Goal: Task Accomplishment & Management: Manage account settings

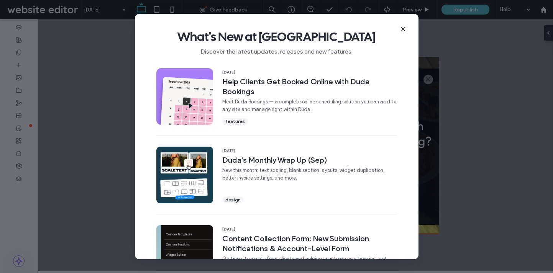
click at [403, 28] on use at bounding box center [402, 28] width 3 height 3
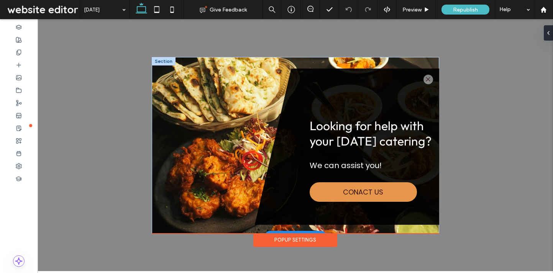
click at [170, 59] on div at bounding box center [164, 61] width 24 height 8
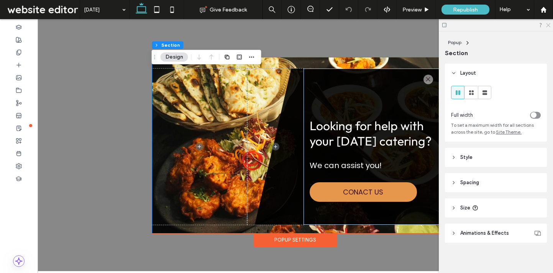
click at [547, 23] on icon at bounding box center [547, 24] width 5 height 5
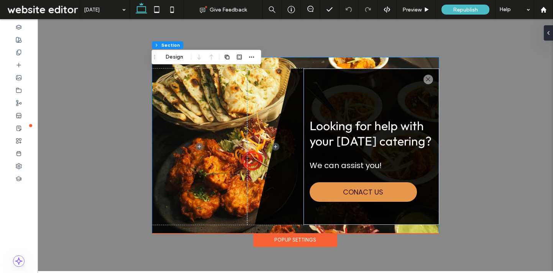
click at [311, 241] on div "Popup Settings" at bounding box center [295, 240] width 84 height 14
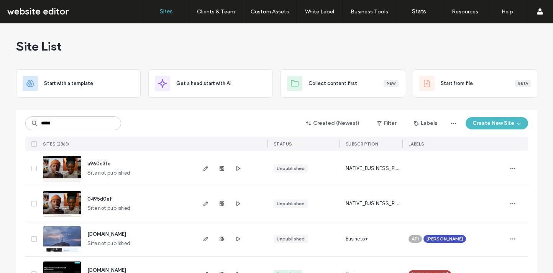
type input "*****"
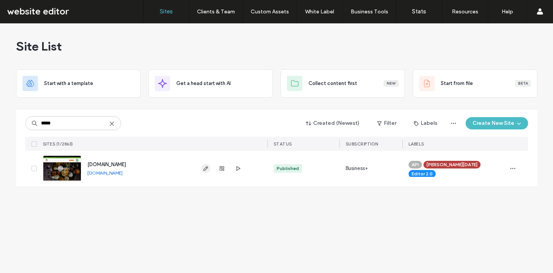
click at [205, 170] on icon "button" at bounding box center [206, 168] width 6 height 6
type input "****"
click at [205, 170] on icon "button" at bounding box center [206, 168] width 6 height 6
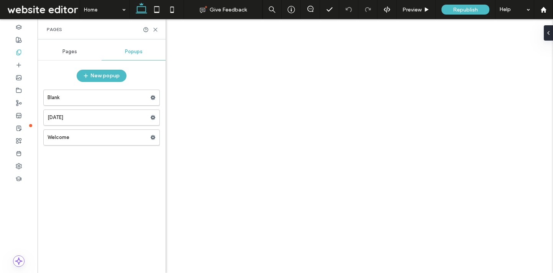
click at [62, 117] on label "[DATE]" at bounding box center [98, 117] width 103 height 15
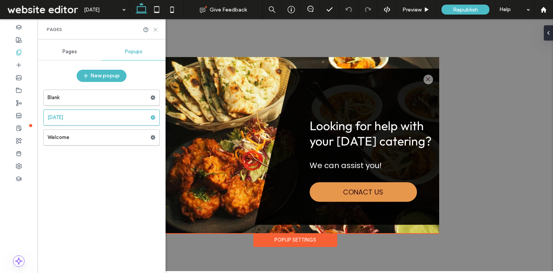
click at [155, 29] on use at bounding box center [155, 29] width 3 height 3
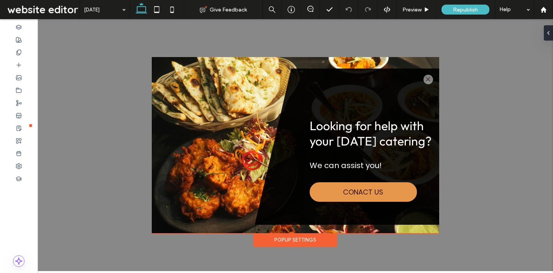
click at [320, 234] on div "Popup Settings" at bounding box center [295, 240] width 84 height 14
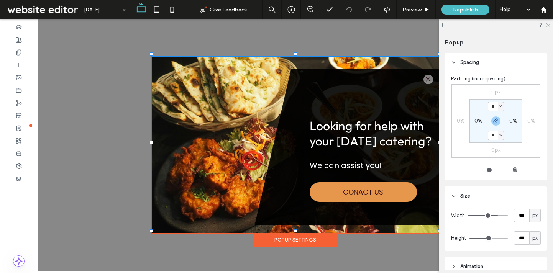
click at [548, 22] on icon at bounding box center [547, 24] width 5 height 5
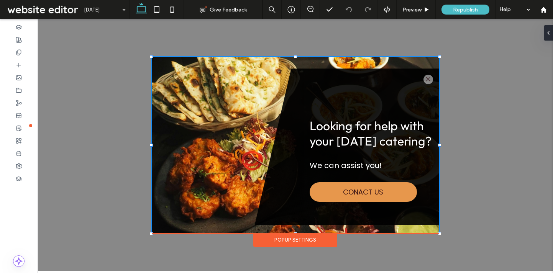
click at [266, 36] on div ".st0-1091118977{fill-rule:evenodd;clip-rule:evenodd;} Looking for help with you…" at bounding box center [295, 145] width 515 height 252
click at [425, 11] on use at bounding box center [427, 9] width 4 height 4
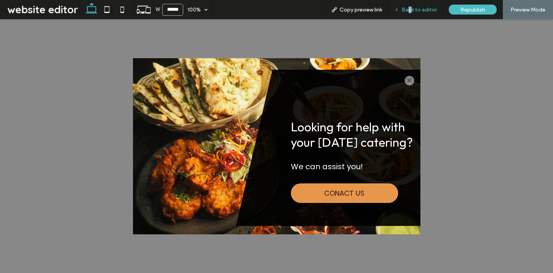
click at [410, 12] on span "Back to editor" at bounding box center [418, 10] width 35 height 7
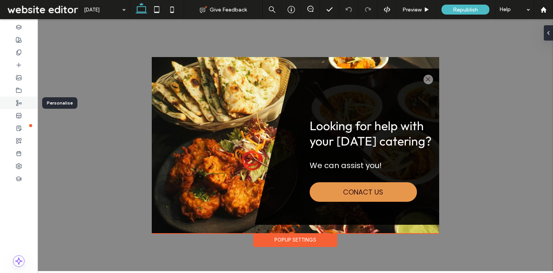
click at [21, 108] on div at bounding box center [19, 102] width 38 height 13
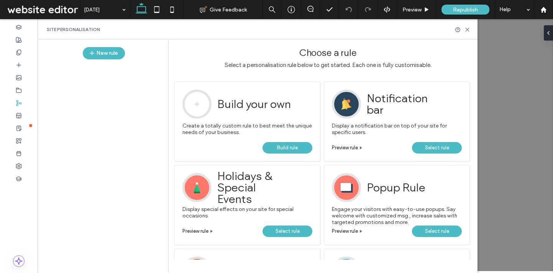
click at [290, 149] on span "Build rule" at bounding box center [287, 147] width 21 height 11
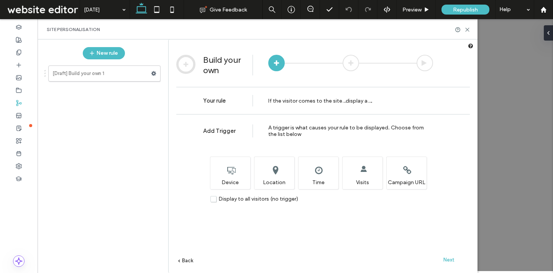
click at [213, 197] on label "Display to all visitors (no trigger)" at bounding box center [254, 199] width 88 height 7
click at [450, 259] on span "Next" at bounding box center [448, 260] width 11 height 6
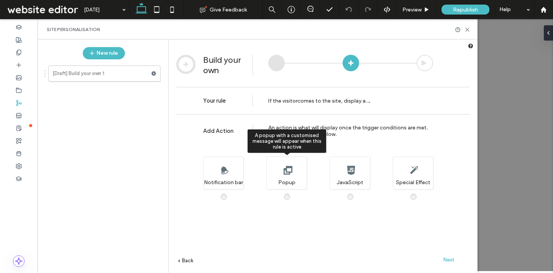
click at [291, 193] on span at bounding box center [291, 193] width 0 height 0
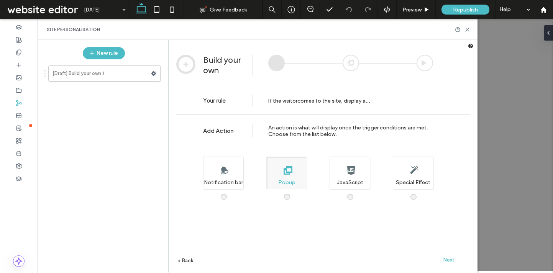
drag, startPoint x: 449, startPoint y: 260, endPoint x: 439, endPoint y: 256, distance: 11.0
click at [449, 260] on span "Next" at bounding box center [448, 260] width 11 height 6
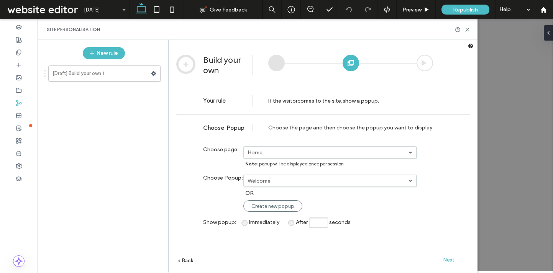
click at [282, 181] on label "Welcome" at bounding box center [327, 181] width 161 height 7
click at [268, 206] on link "[DATE]" at bounding box center [330, 208] width 172 height 14
click at [449, 261] on span "Next" at bounding box center [448, 260] width 11 height 6
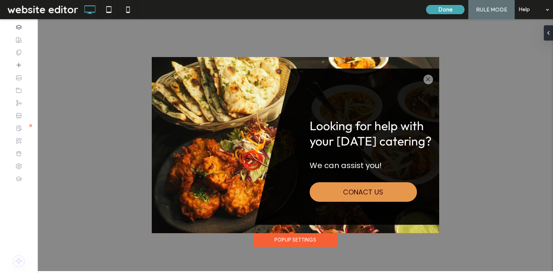
click at [450, 9] on button "Done" at bounding box center [445, 9] width 38 height 9
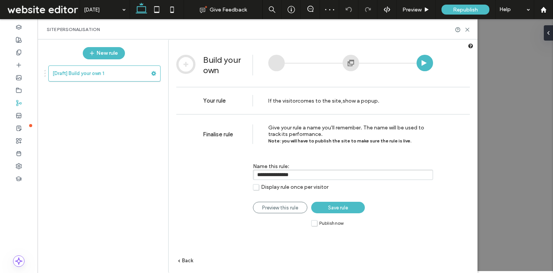
drag, startPoint x: 307, startPoint y: 173, endPoint x: 234, endPoint y: 174, distance: 73.2
click at [234, 174] on div "**********" at bounding box center [318, 173] width 230 height 43
type input "******"
click at [259, 188] on label "Display rule once per visitor" at bounding box center [290, 187] width 75 height 7
click at [332, 209] on span "Save rule" at bounding box center [338, 208] width 20 height 6
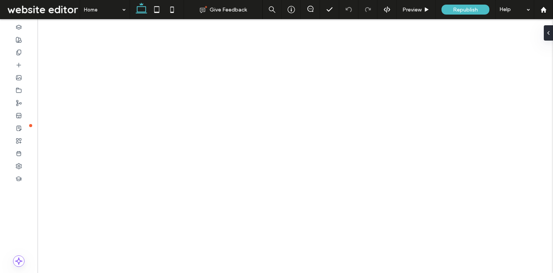
click at [315, 224] on div "Home Give Feedback Preview Republish Help Design Panel Site Comments Site Comme…" at bounding box center [276, 136] width 553 height 273
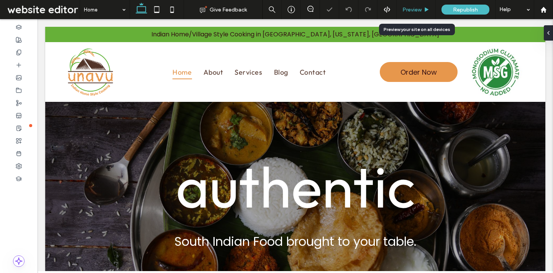
click at [413, 10] on span "Preview" at bounding box center [411, 10] width 19 height 7
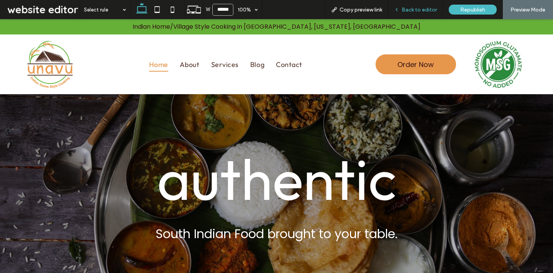
click at [406, 11] on span "Back to editor" at bounding box center [418, 10] width 35 height 7
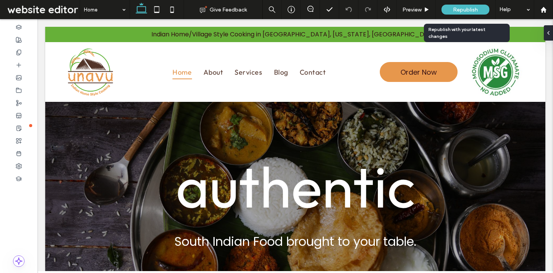
drag, startPoint x: 464, startPoint y: 7, endPoint x: 458, endPoint y: 7, distance: 6.6
click at [464, 7] on span "Republish" at bounding box center [465, 10] width 25 height 7
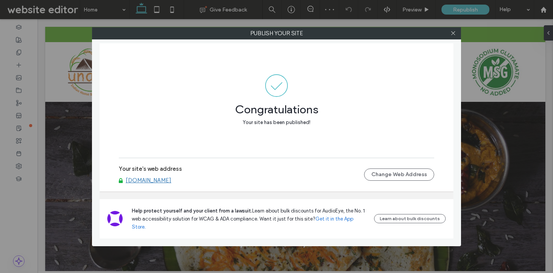
click at [156, 184] on link "[DOMAIN_NAME]" at bounding box center [149, 180] width 46 height 7
